Goal: Transaction & Acquisition: Register for event/course

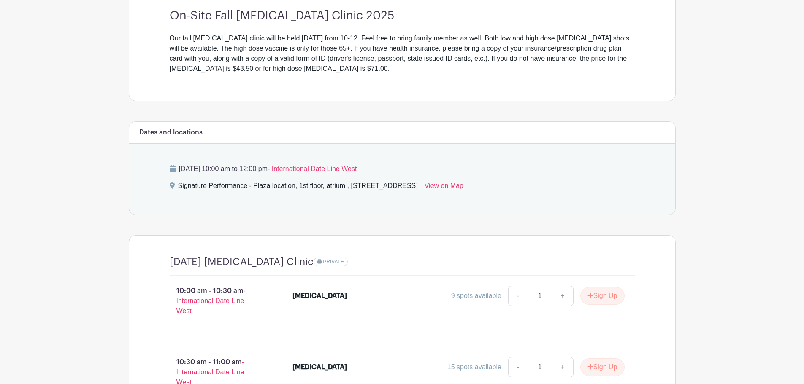
scroll to position [380, 0]
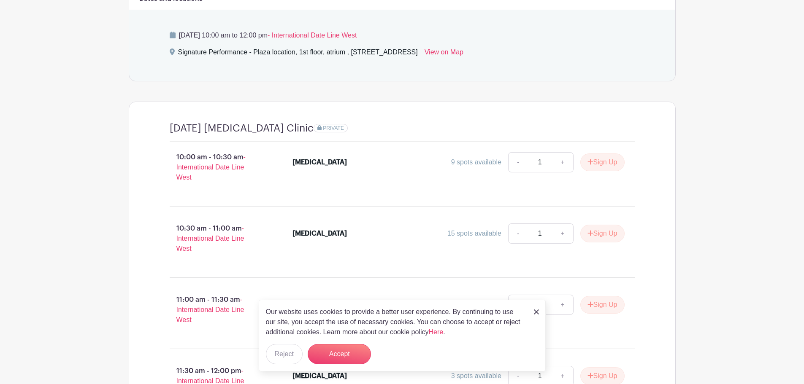
click at [714, 222] on main "Log In Sign Up for Free [PERSON_NAME]'s Events 2025 [MEDICAL_DATA] Clinic - [DA…" at bounding box center [402, 72] width 804 height 905
click at [347, 358] on button "Accept" at bounding box center [339, 354] width 63 height 20
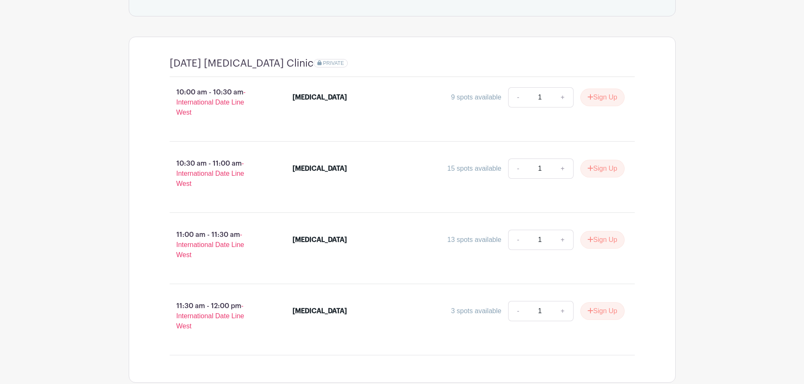
scroll to position [454, 0]
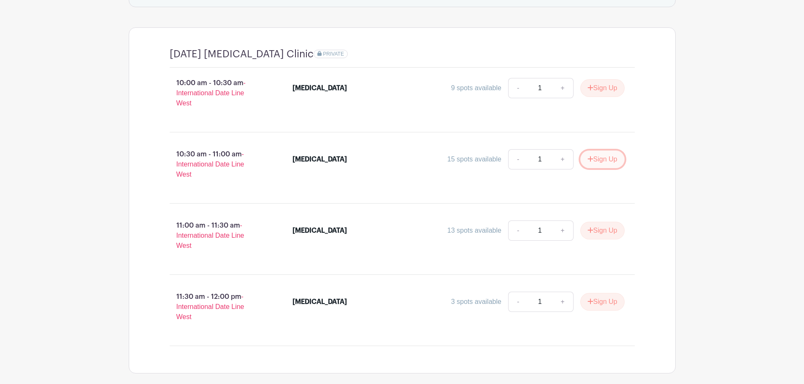
click at [603, 160] on button "Sign Up" at bounding box center [602, 160] width 44 height 18
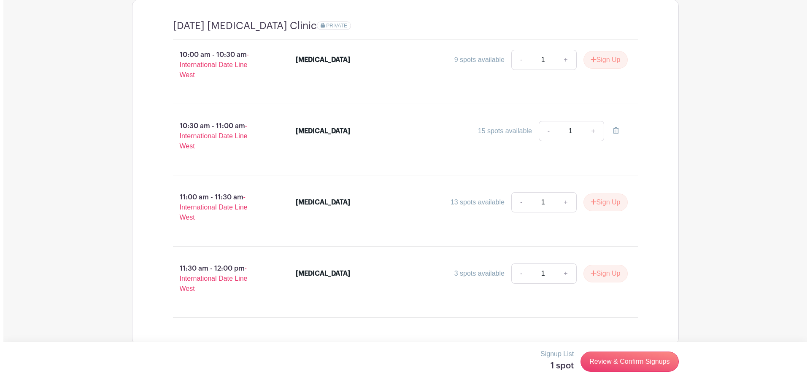
scroll to position [496, 0]
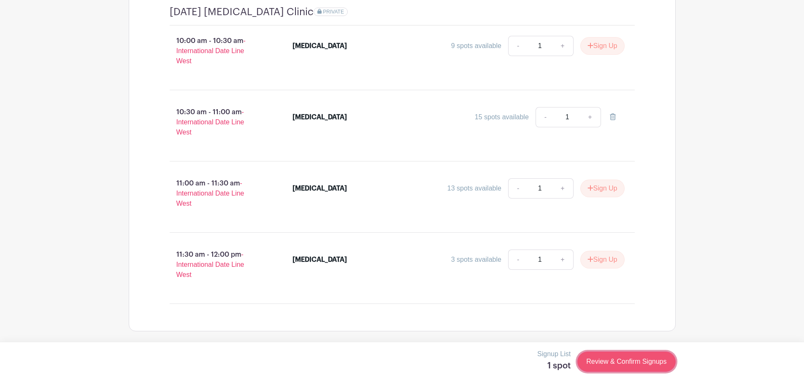
click at [618, 363] on link "Review & Confirm Signups" at bounding box center [626, 362] width 98 height 20
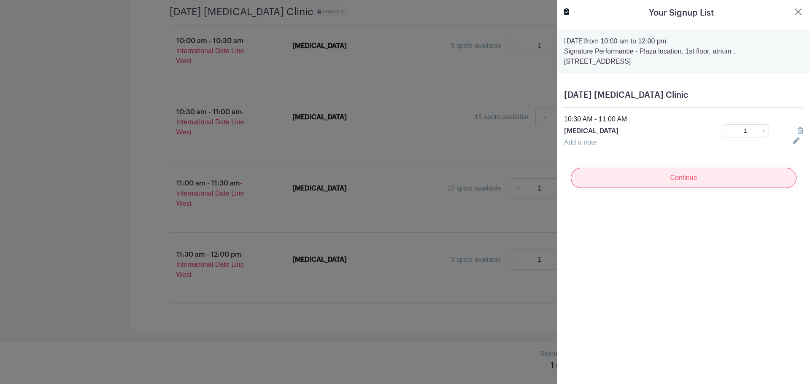
click at [675, 177] on input "Continue" at bounding box center [684, 178] width 226 height 20
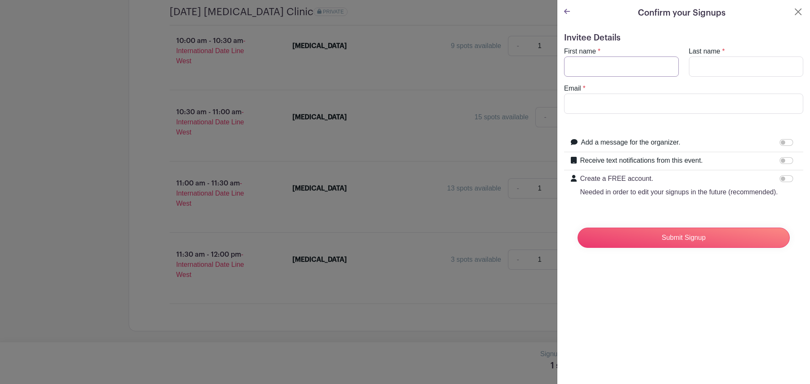
click at [641, 67] on input "First name" at bounding box center [621, 67] width 115 height 20
type input "[PERSON_NAME]"
type input "[EMAIL_ADDRESS][DOMAIN_NAME]"
click at [780, 159] on input "Receive text notifications from this event." at bounding box center [787, 160] width 14 height 7
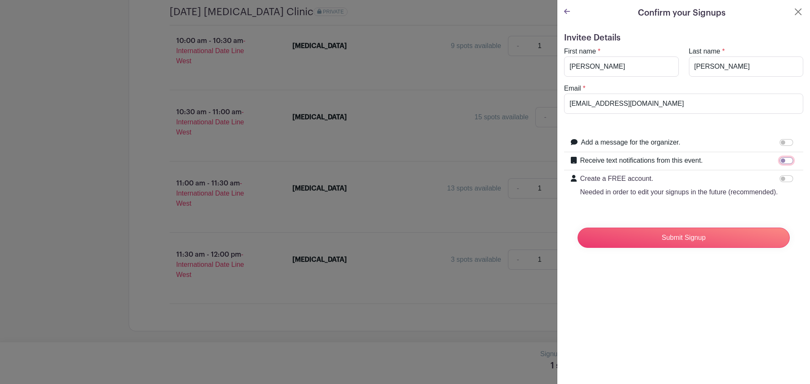
checkbox input "true"
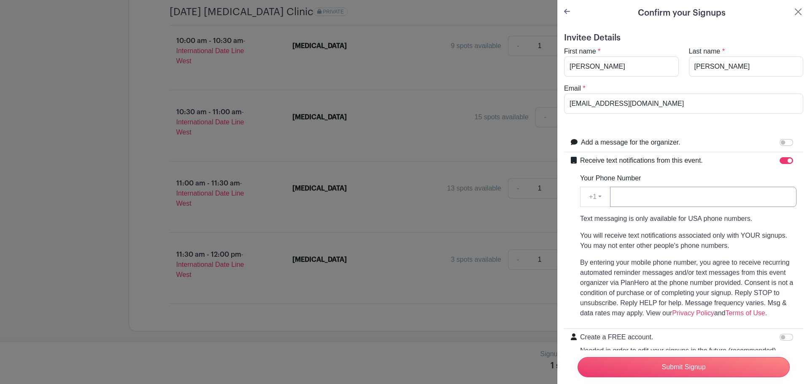
click at [642, 196] on input "Your Phone Number" at bounding box center [703, 197] width 187 height 20
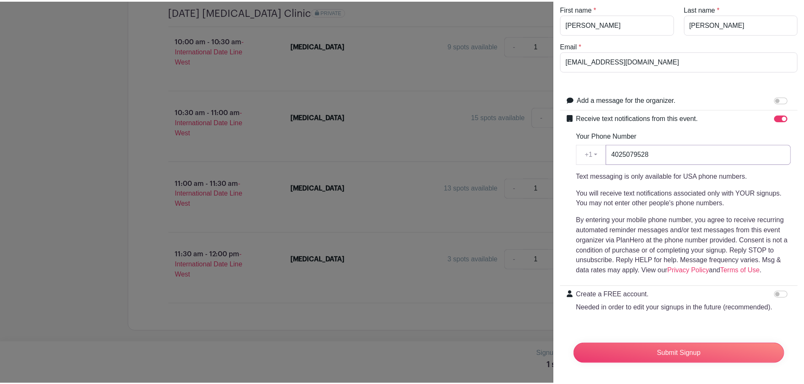
scroll to position [59, 0]
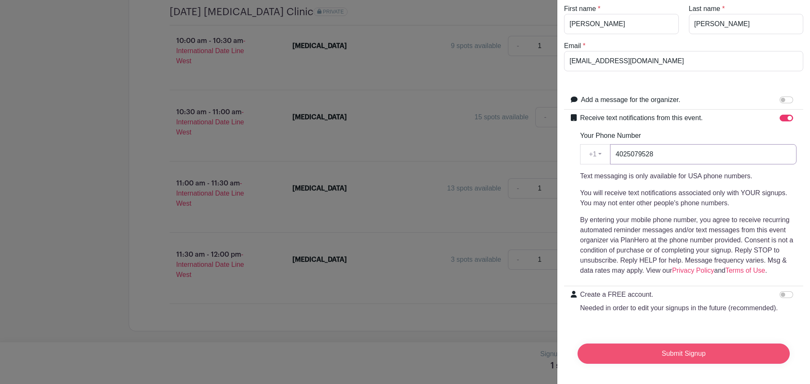
type input "4025079528"
click at [655, 348] on input "Submit Signup" at bounding box center [684, 354] width 212 height 20
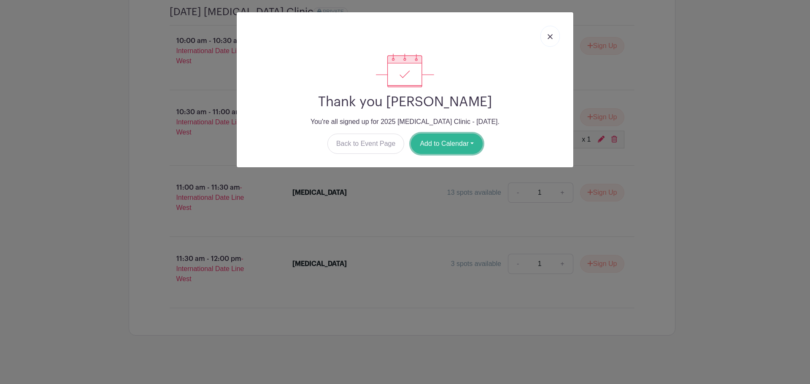
click at [455, 143] on button "Add to Calendar" at bounding box center [447, 144] width 72 height 20
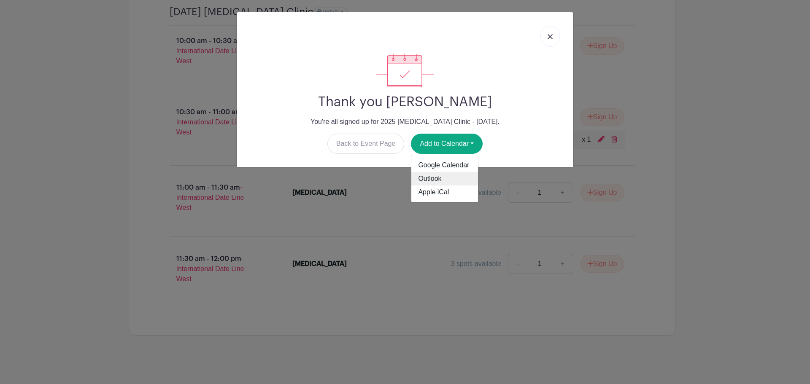
click at [441, 176] on link "Outlook" at bounding box center [444, 179] width 67 height 14
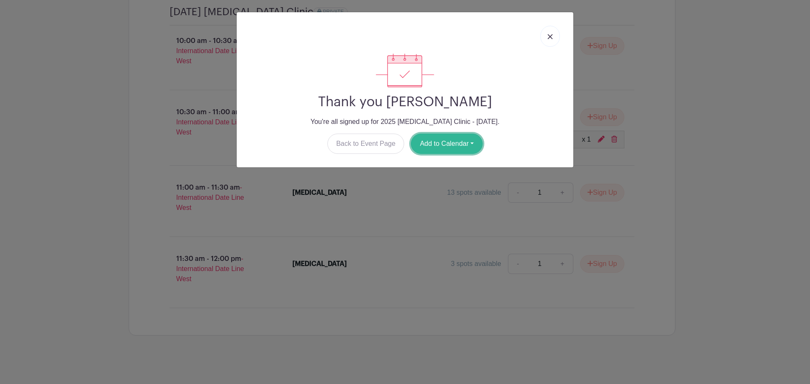
click at [476, 141] on button "Add to Calendar" at bounding box center [447, 144] width 72 height 20
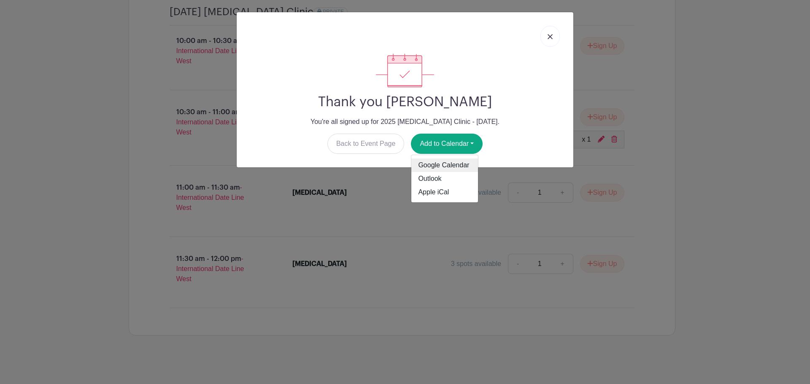
click at [438, 162] on link "Google Calendar" at bounding box center [444, 166] width 67 height 14
click at [556, 35] on link at bounding box center [550, 36] width 19 height 21
